Goal: Task Accomplishment & Management: Manage account settings

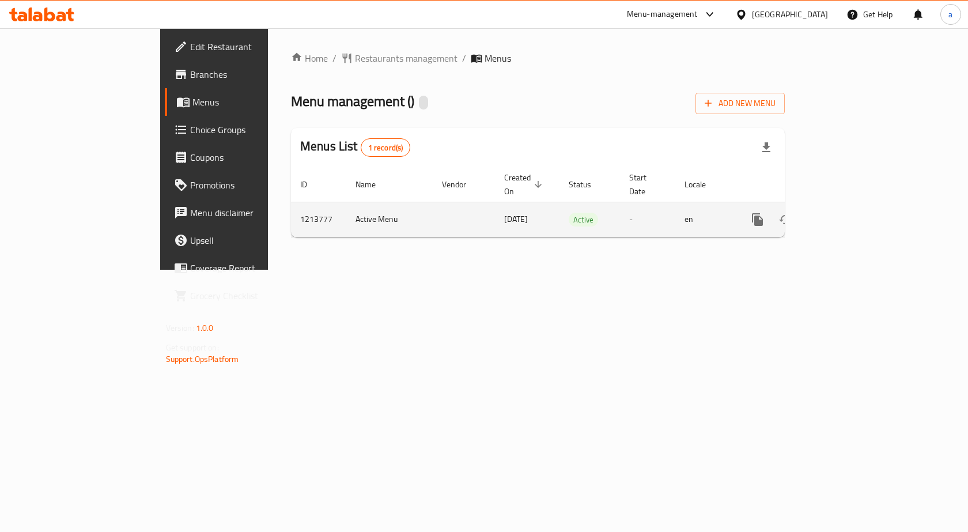
click at [848, 213] on icon "enhanced table" at bounding box center [841, 220] width 14 height 14
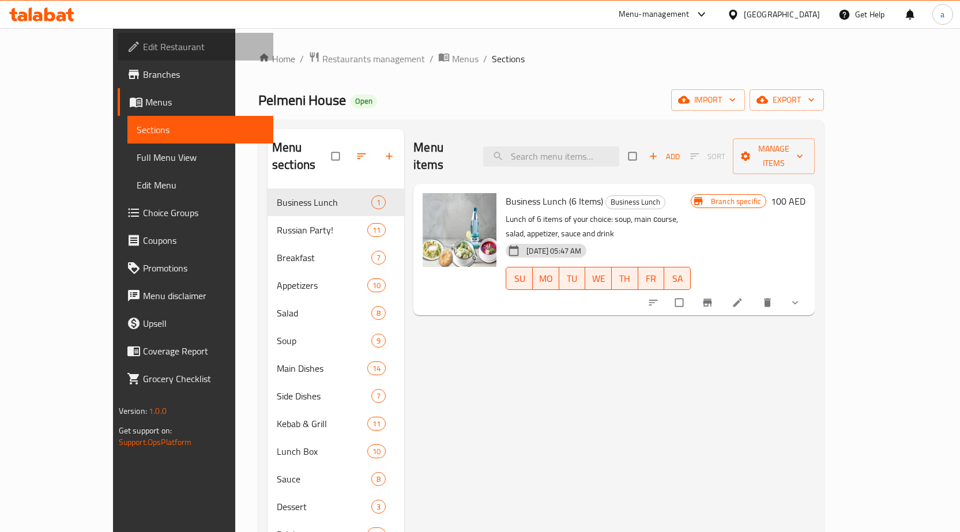
click at [143, 40] on span "Edit Restaurant" at bounding box center [203, 47] width 121 height 14
